Goal: Task Accomplishment & Management: Manage account settings

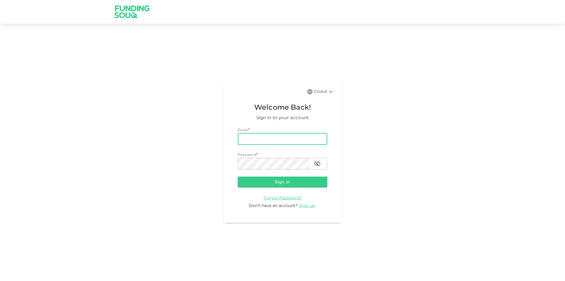
click at [292, 141] on input "email" at bounding box center [282, 139] width 89 height 12
type input "[PERSON_NAME][EMAIL_ADDRESS][PERSON_NAME][DOMAIN_NAME]"
click at [238, 176] on button "Sign in" at bounding box center [282, 181] width 89 height 11
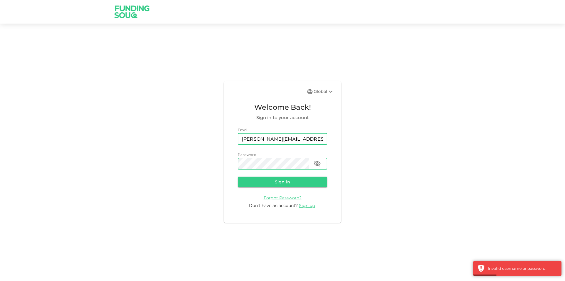
click at [238, 176] on button "Sign in" at bounding box center [282, 181] width 89 height 11
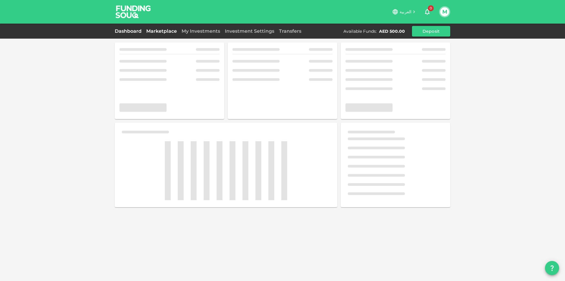
click at [172, 31] on link "Marketplace" at bounding box center [161, 31] width 35 height 6
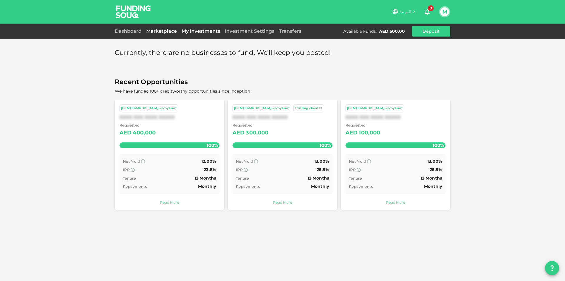
click at [200, 32] on link "My Investments" at bounding box center [200, 31] width 43 height 6
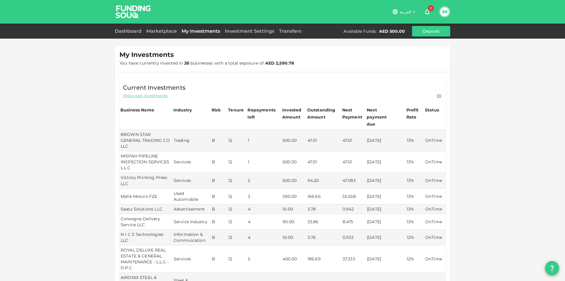
click at [446, 13] on button "M" at bounding box center [444, 11] width 9 height 9
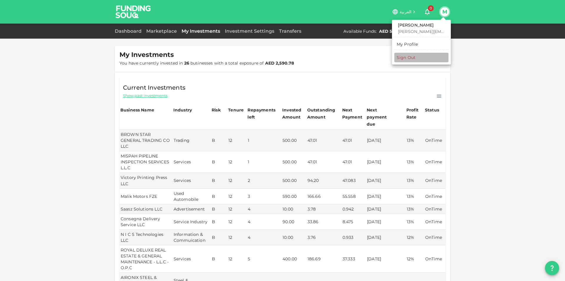
click at [421, 60] on li "Sign Out" at bounding box center [421, 57] width 54 height 9
